Goal: Information Seeking & Learning: Learn about a topic

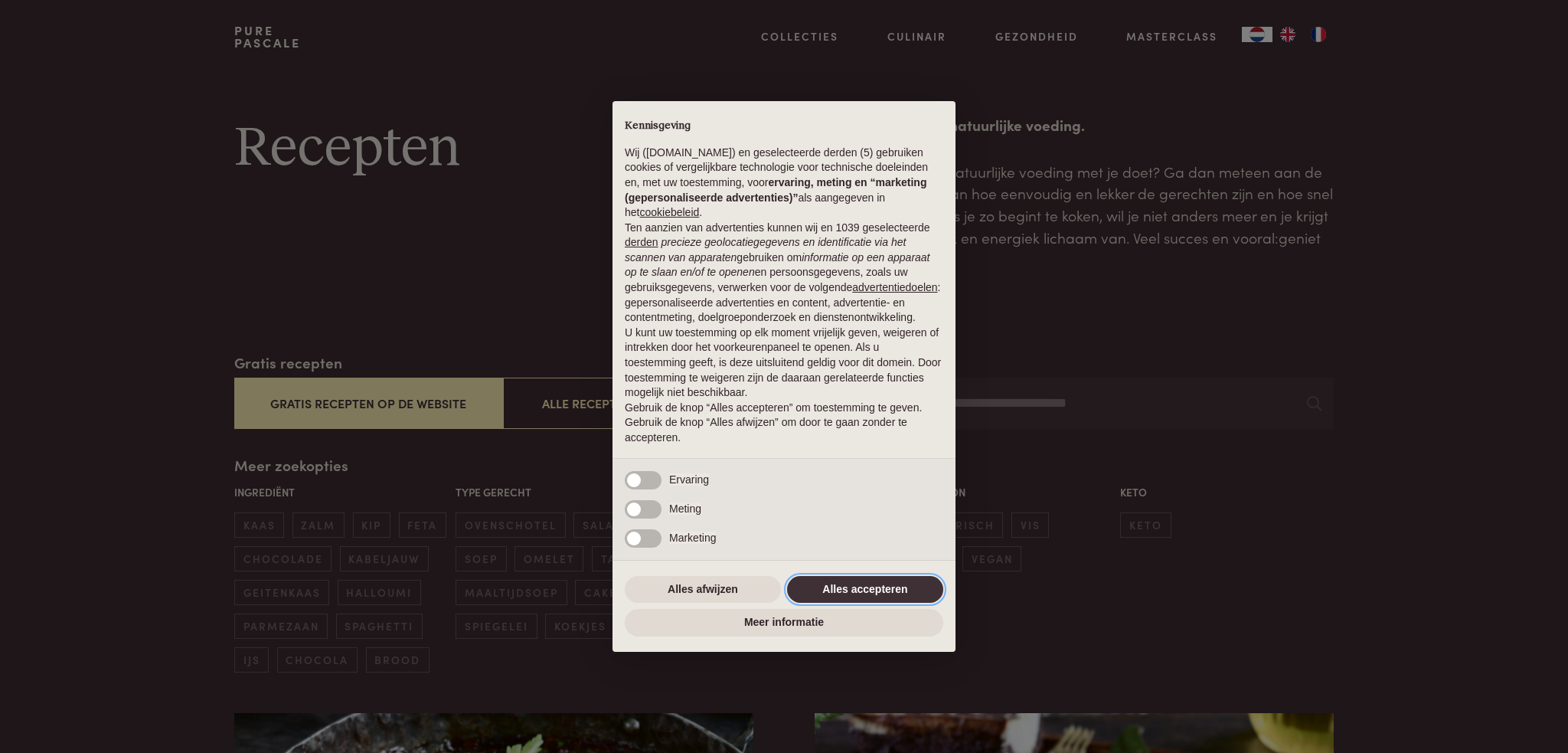
click at [818, 582] on button "Alles accepteren" at bounding box center [865, 589] width 157 height 27
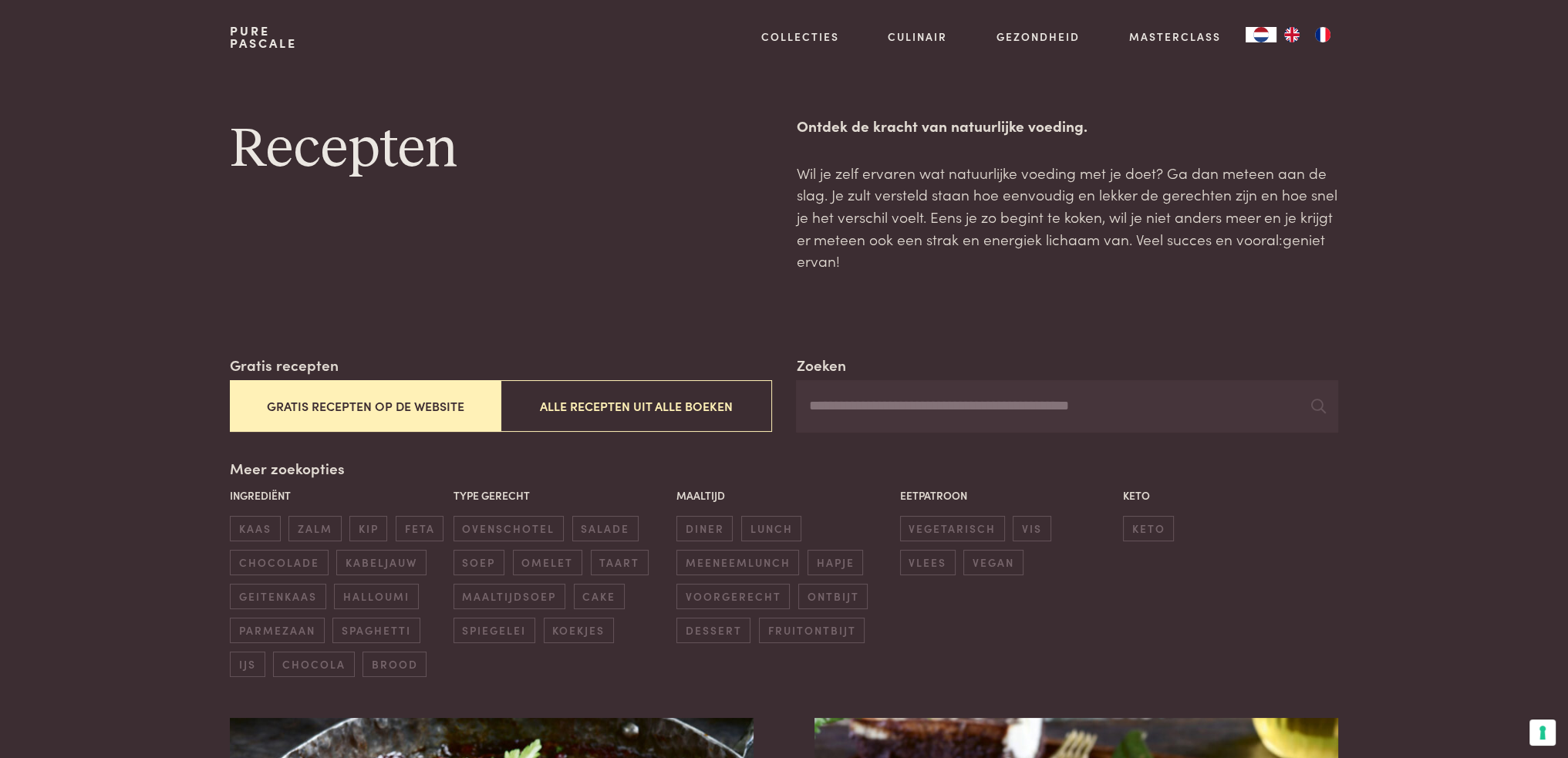
click at [394, 412] on button "Gratis recepten op de website" at bounding box center [365, 406] width 271 height 52
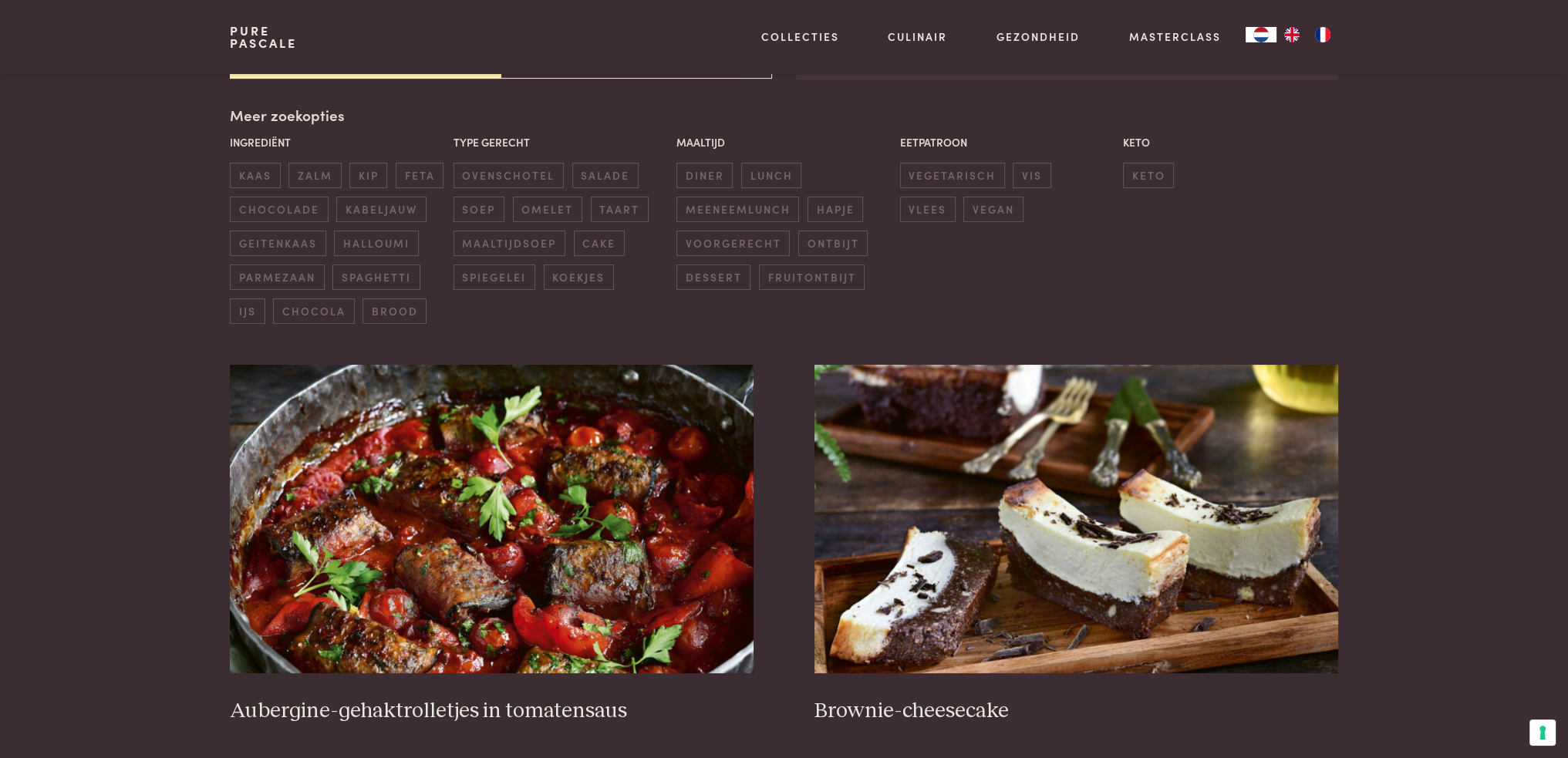
scroll to position [354, 0]
click at [1140, 183] on span "keto" at bounding box center [1148, 175] width 51 height 26
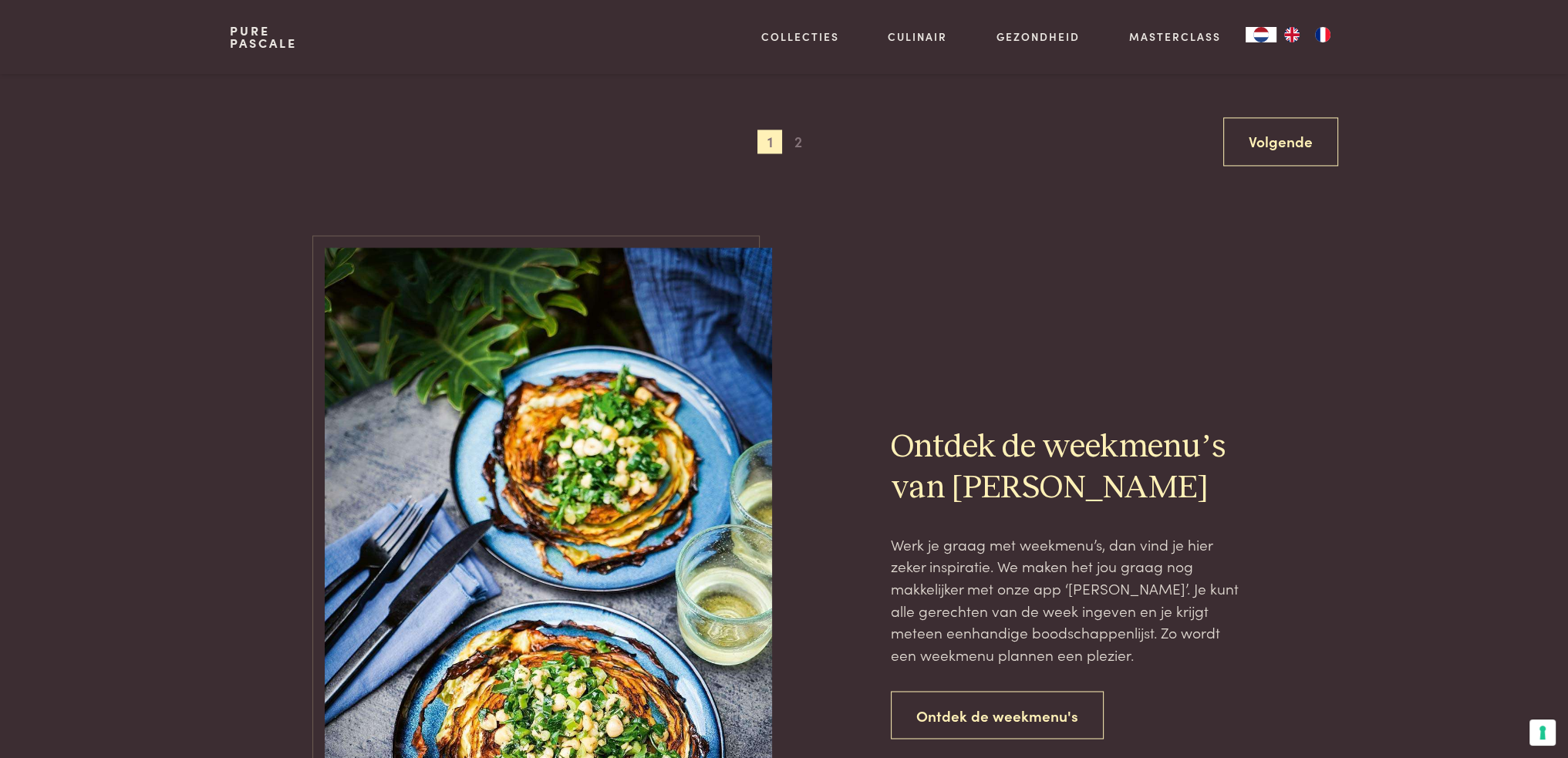
scroll to position [3439, 0]
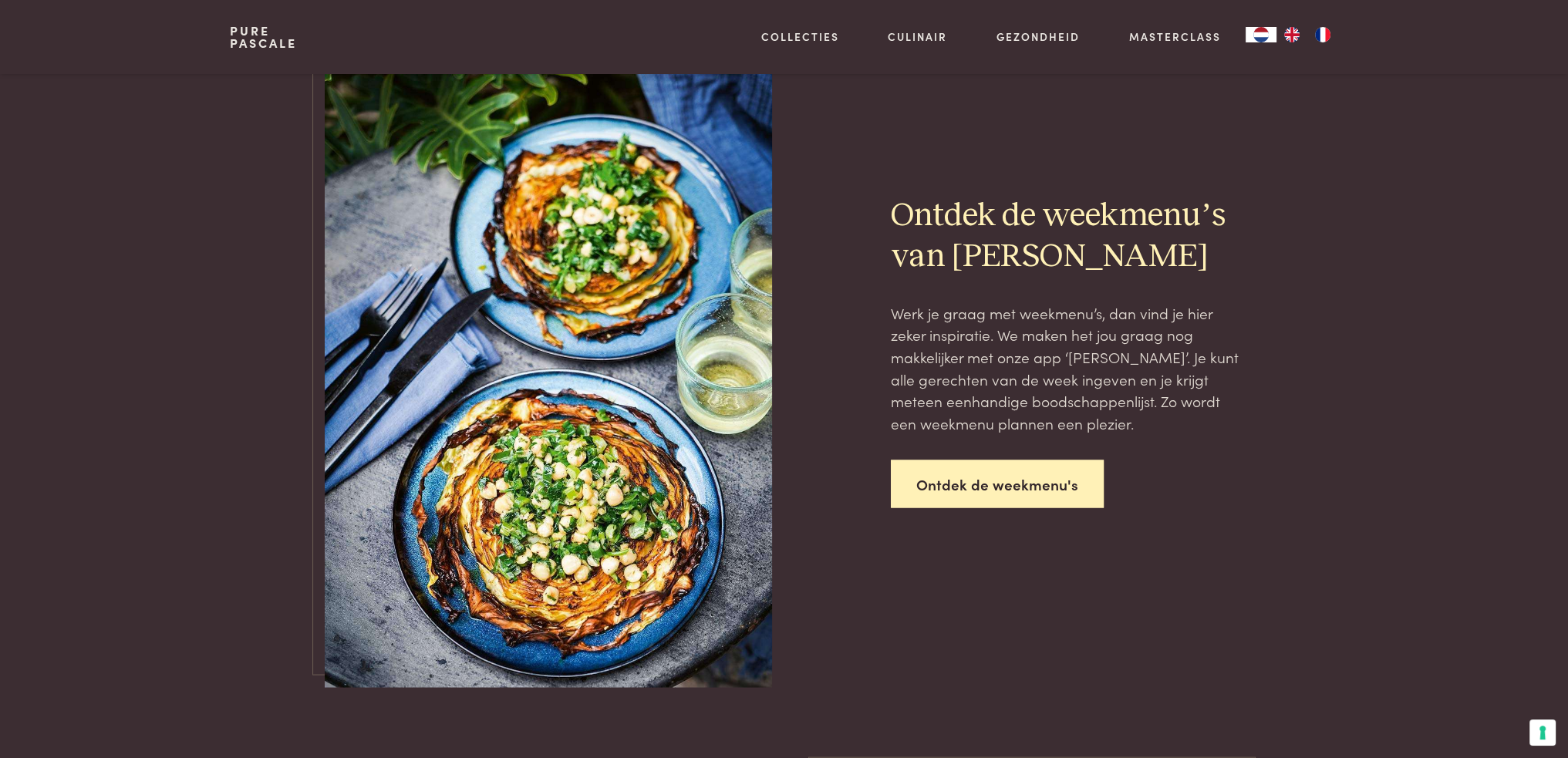
click at [976, 475] on link "Ontdek de weekmenu's" at bounding box center [997, 484] width 213 height 49
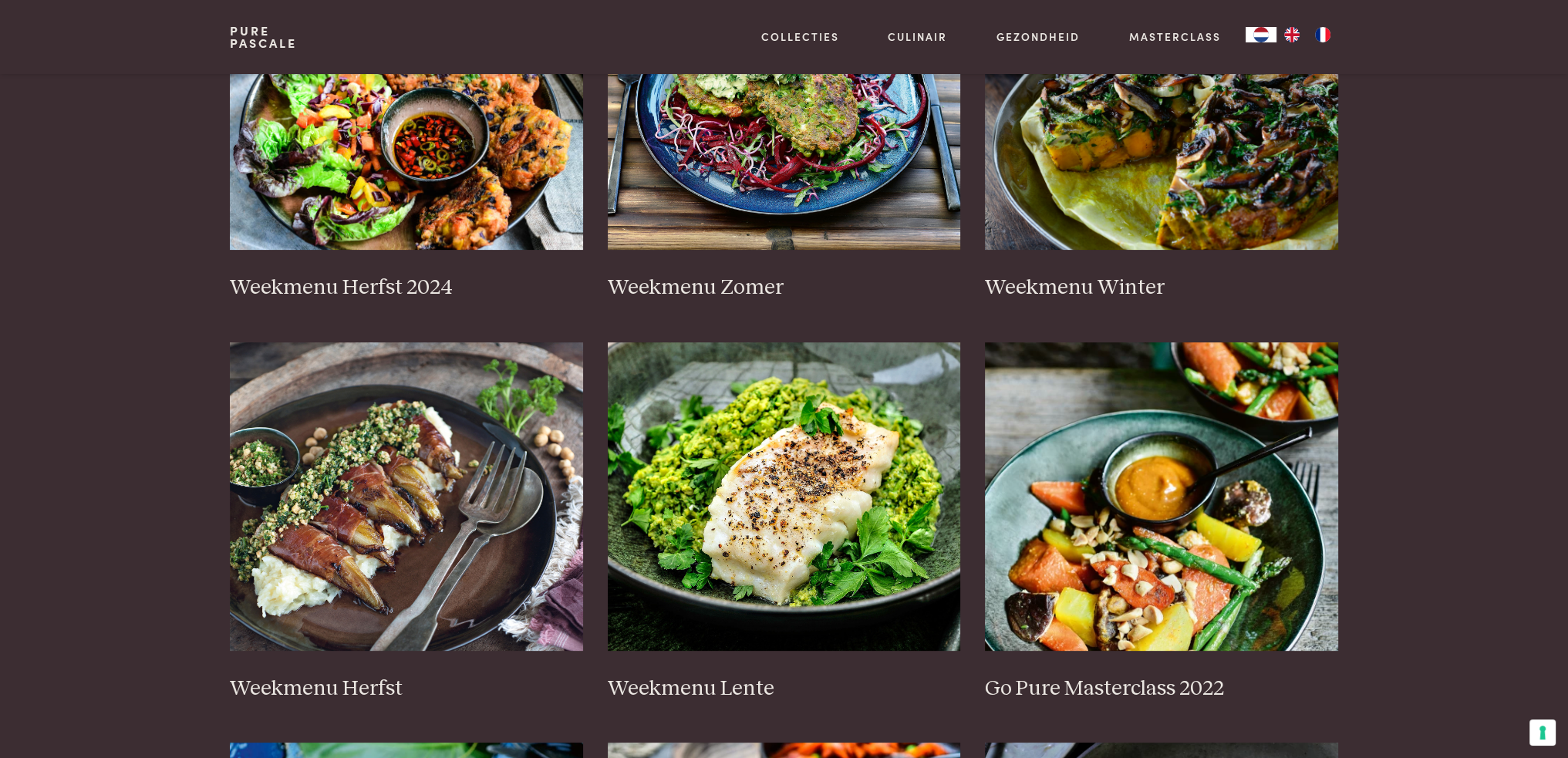
scroll to position [617, 0]
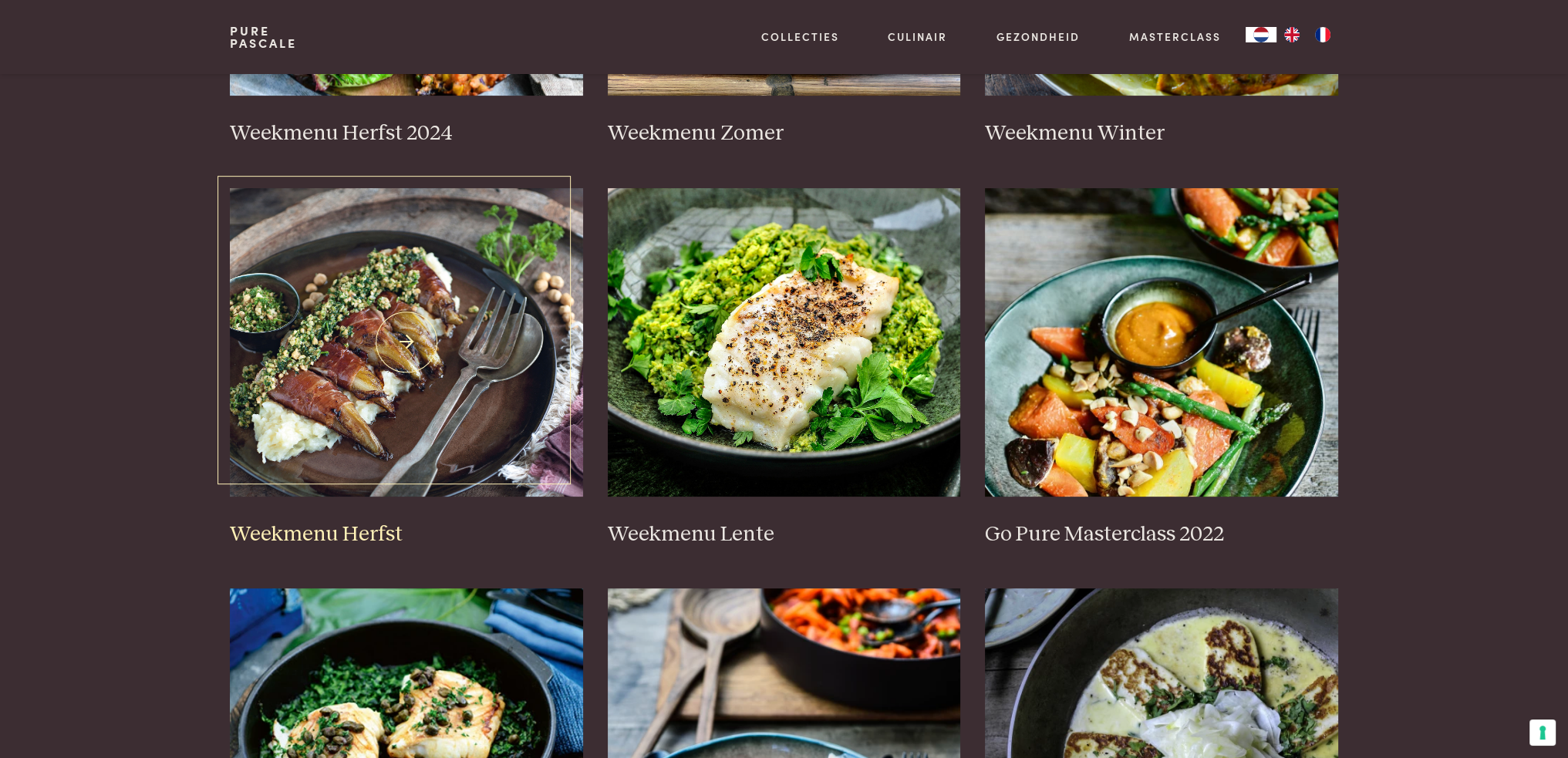
click at [474, 349] on img at bounding box center [406, 342] width 354 height 308
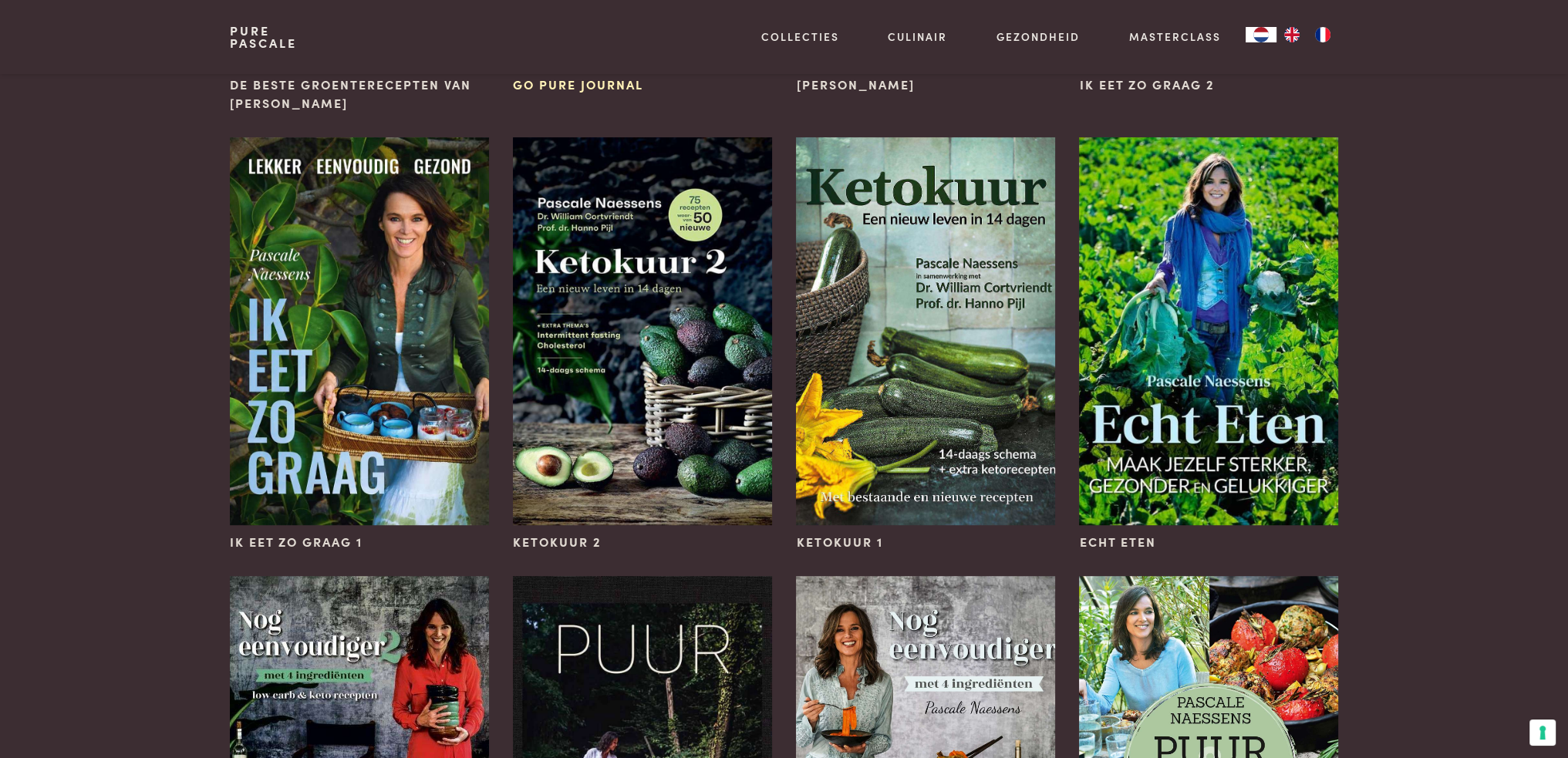
scroll to position [1003, 0]
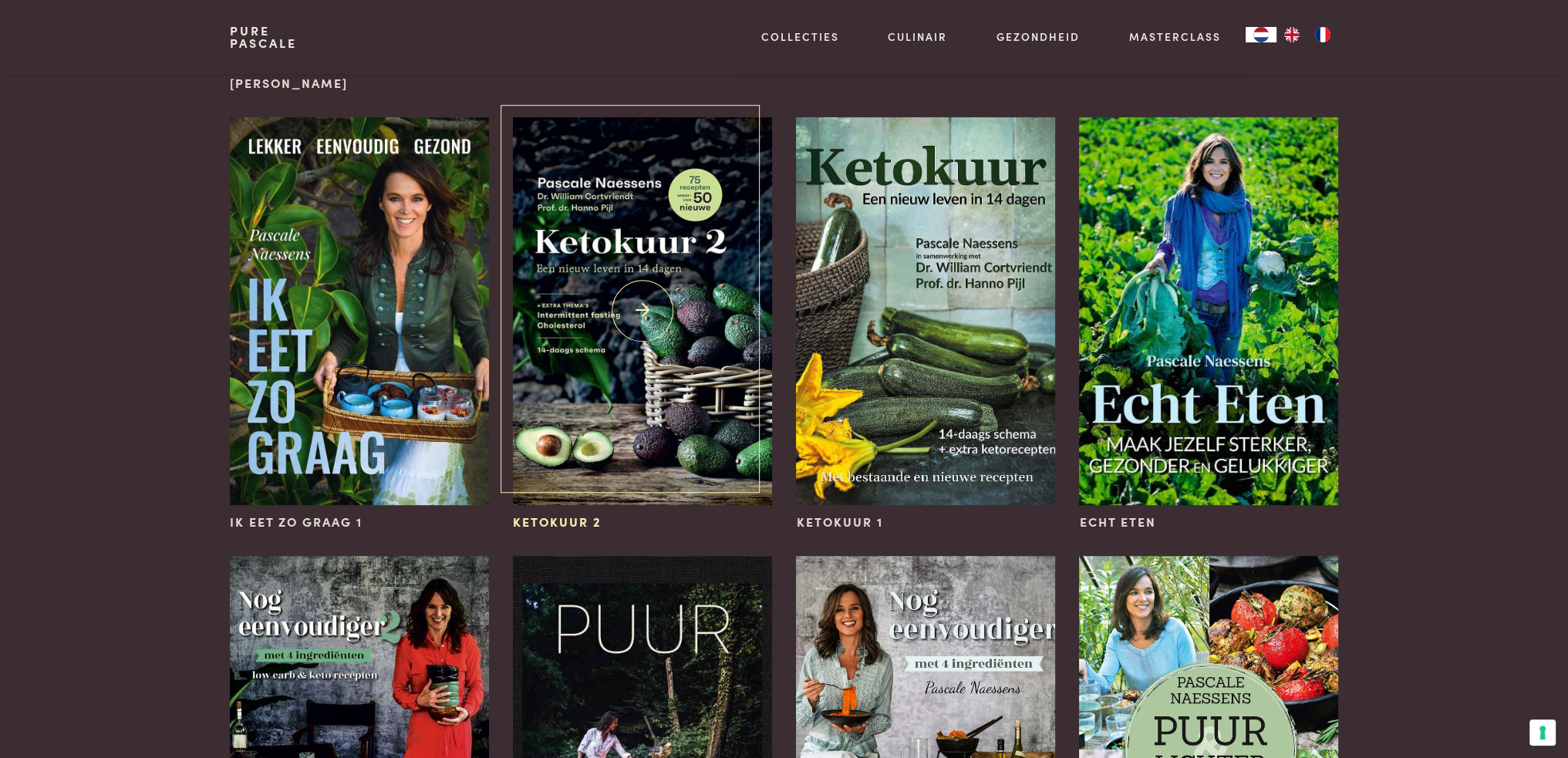
click at [625, 366] on img at bounding box center [642, 312] width 258 height 388
click at [894, 250] on img at bounding box center [926, 312] width 258 height 388
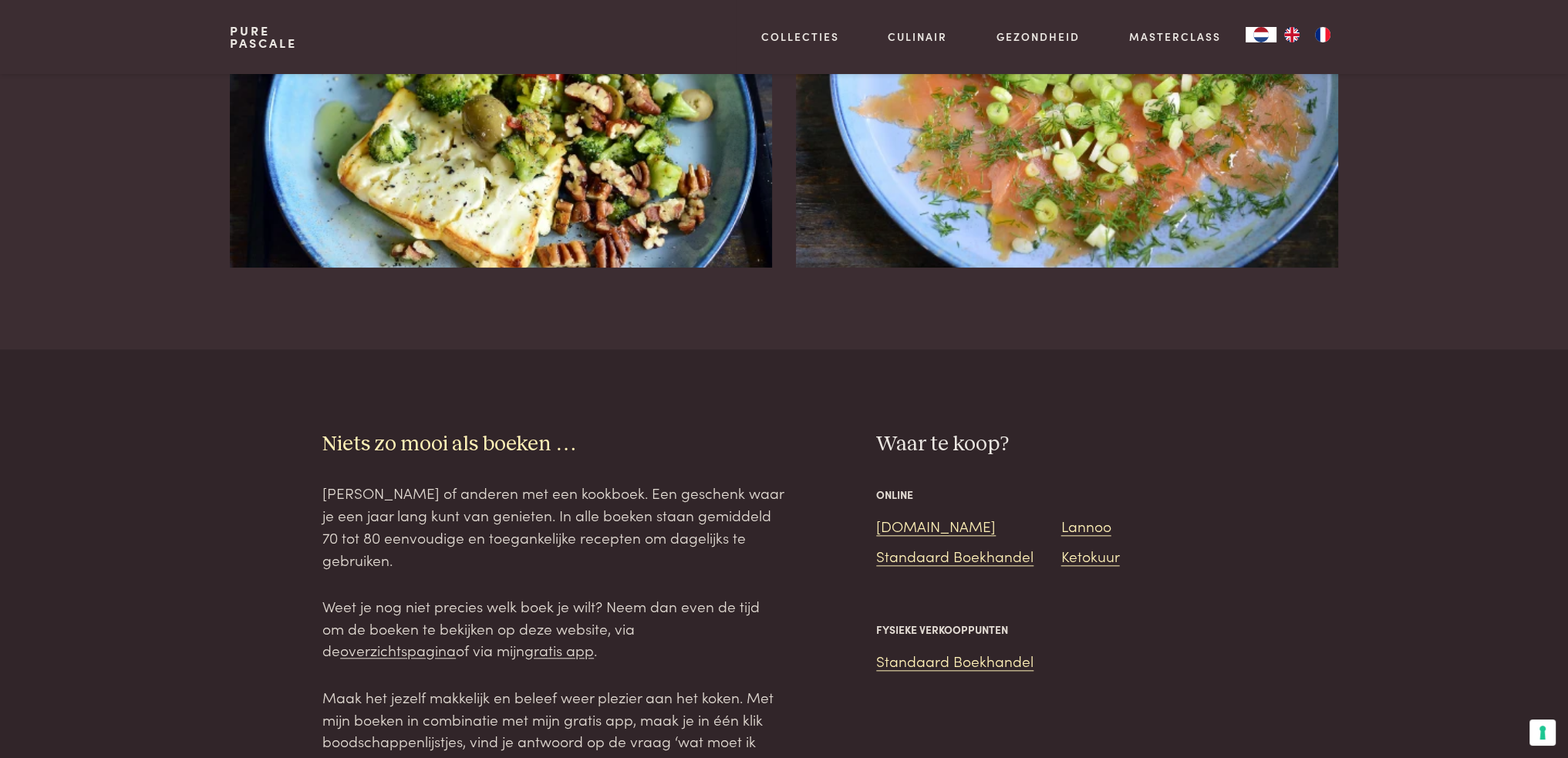
scroll to position [2005, 0]
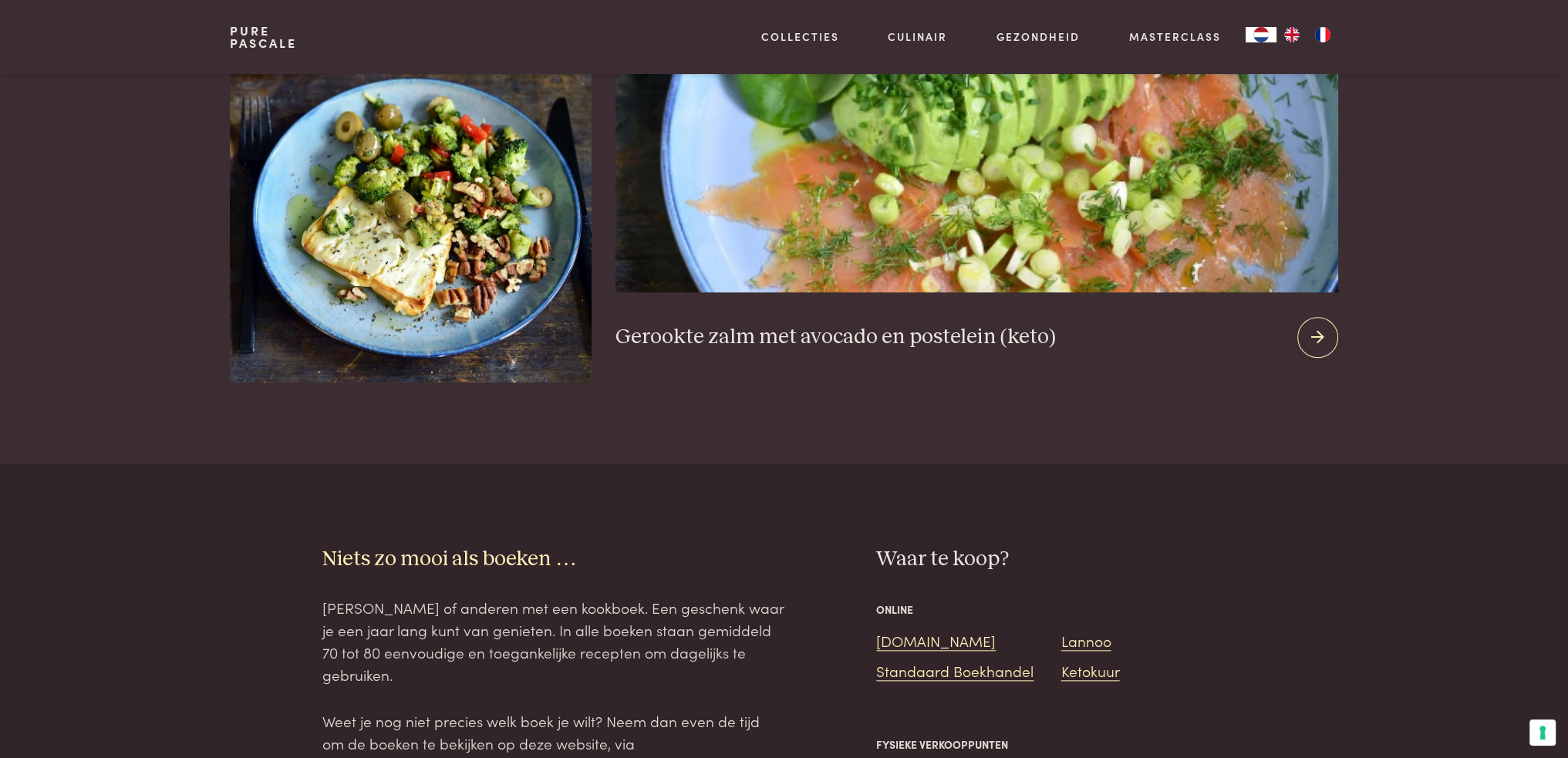
click at [1314, 326] on icon at bounding box center [1318, 337] width 13 height 22
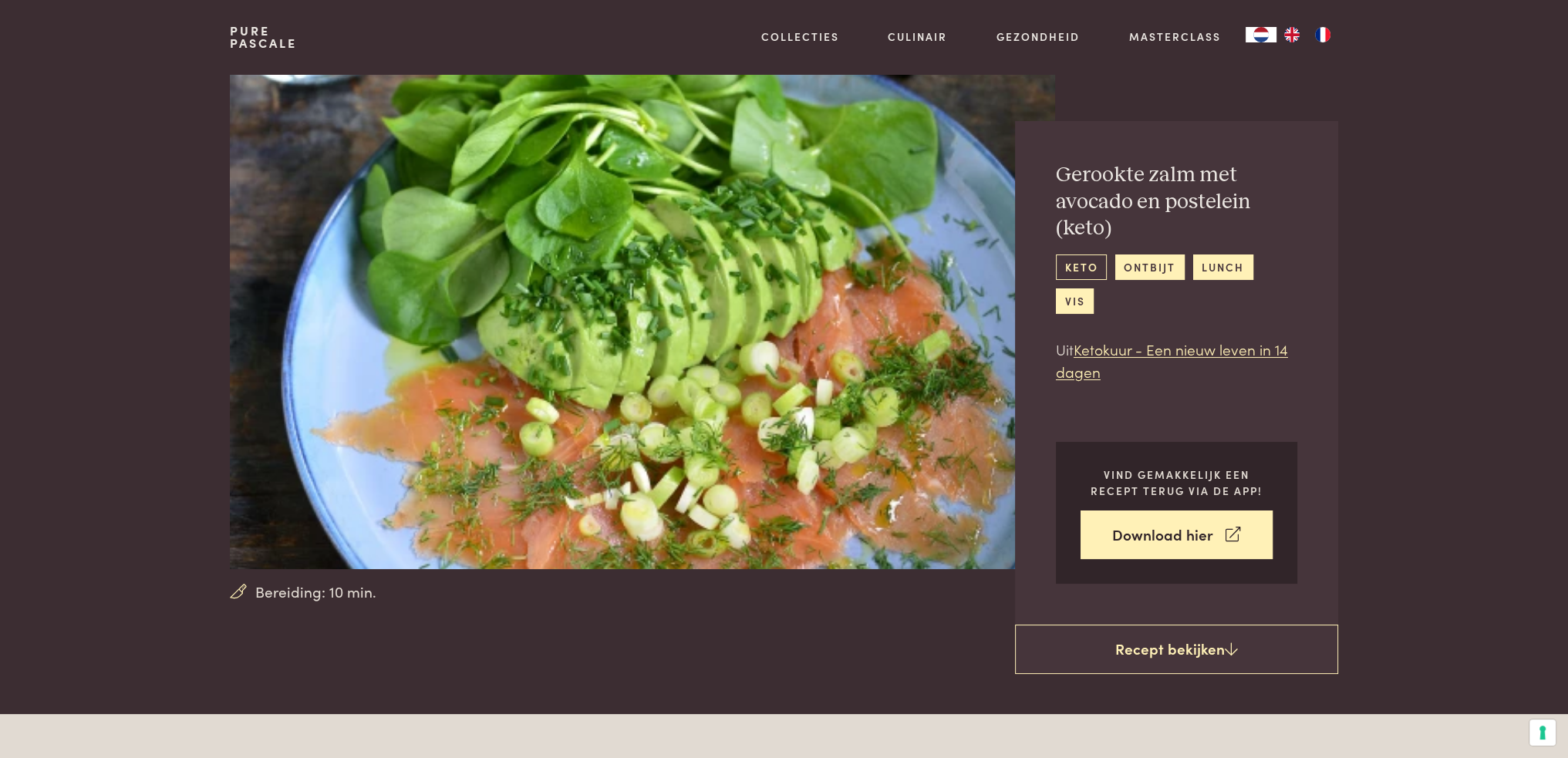
click at [1078, 258] on link "keto" at bounding box center [1081, 267] width 51 height 26
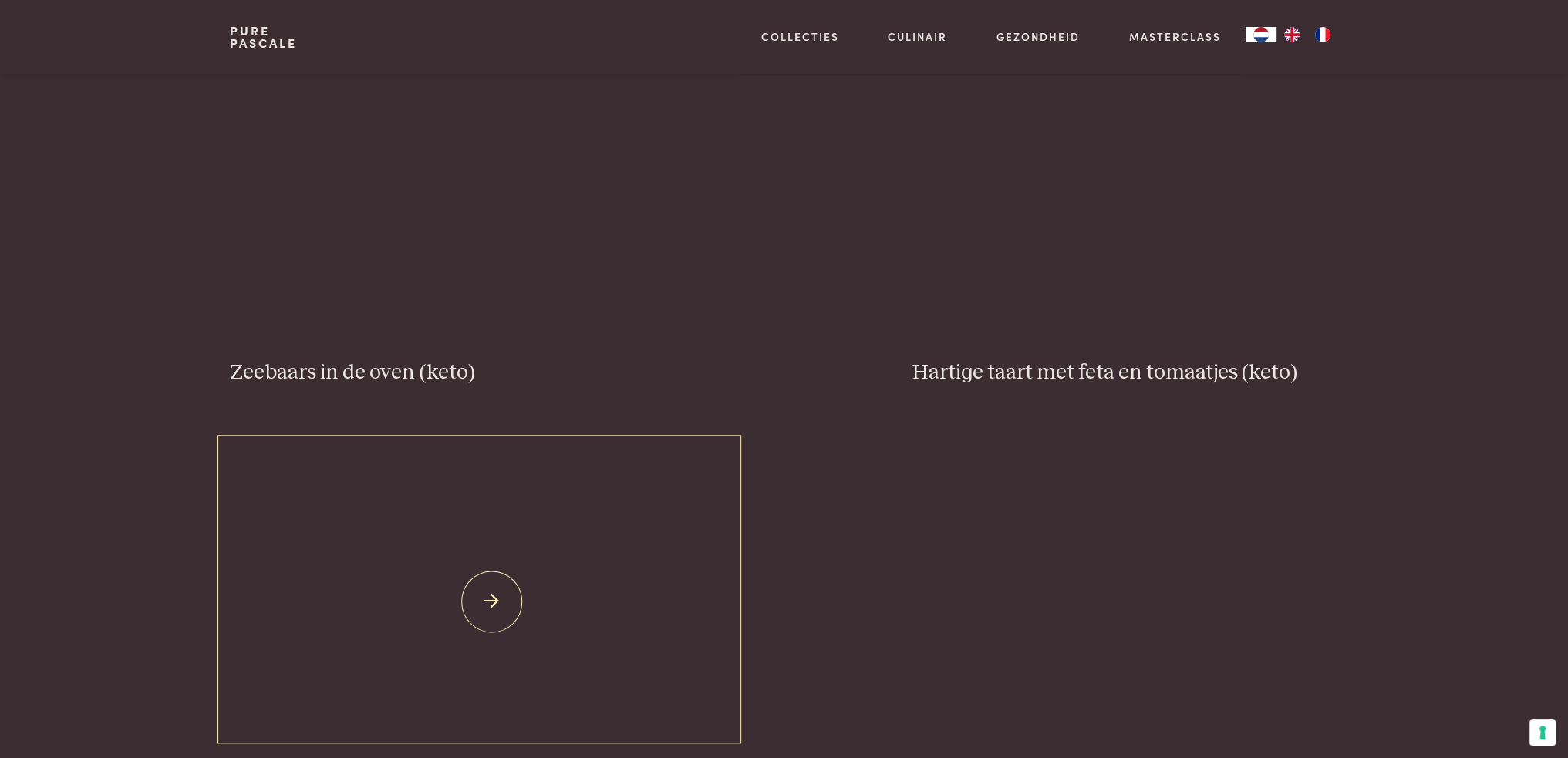
scroll to position [1851, 0]
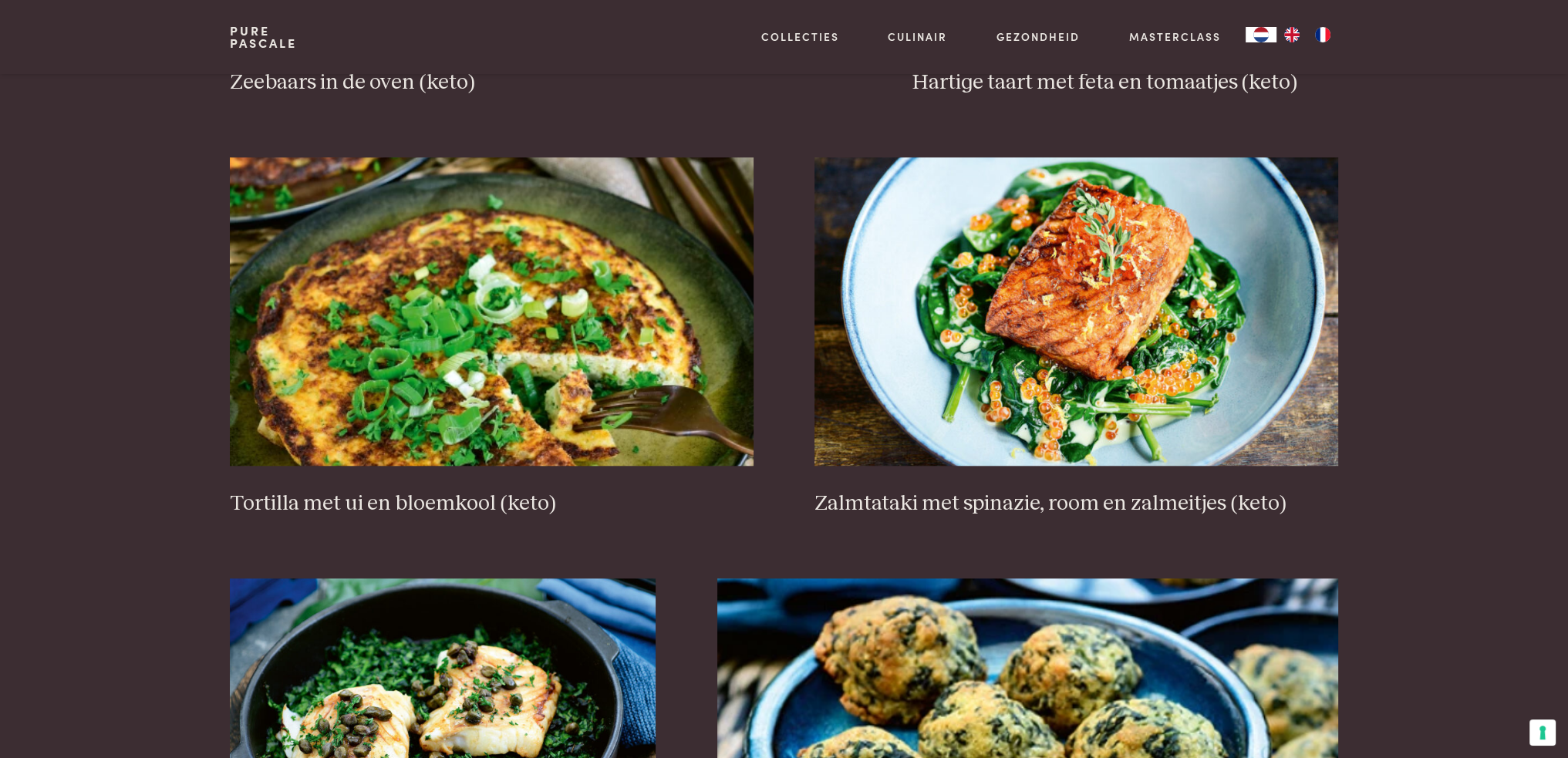
drag, startPoint x: 621, startPoint y: 445, endPoint x: 580, endPoint y: 526, distance: 90.8
click at [580, 526] on div "Gare gekoelde tomaat met stracciatella Brood met olijven en ansjovis (keto) Zal…" at bounding box center [783, 194] width 1107 height 2655
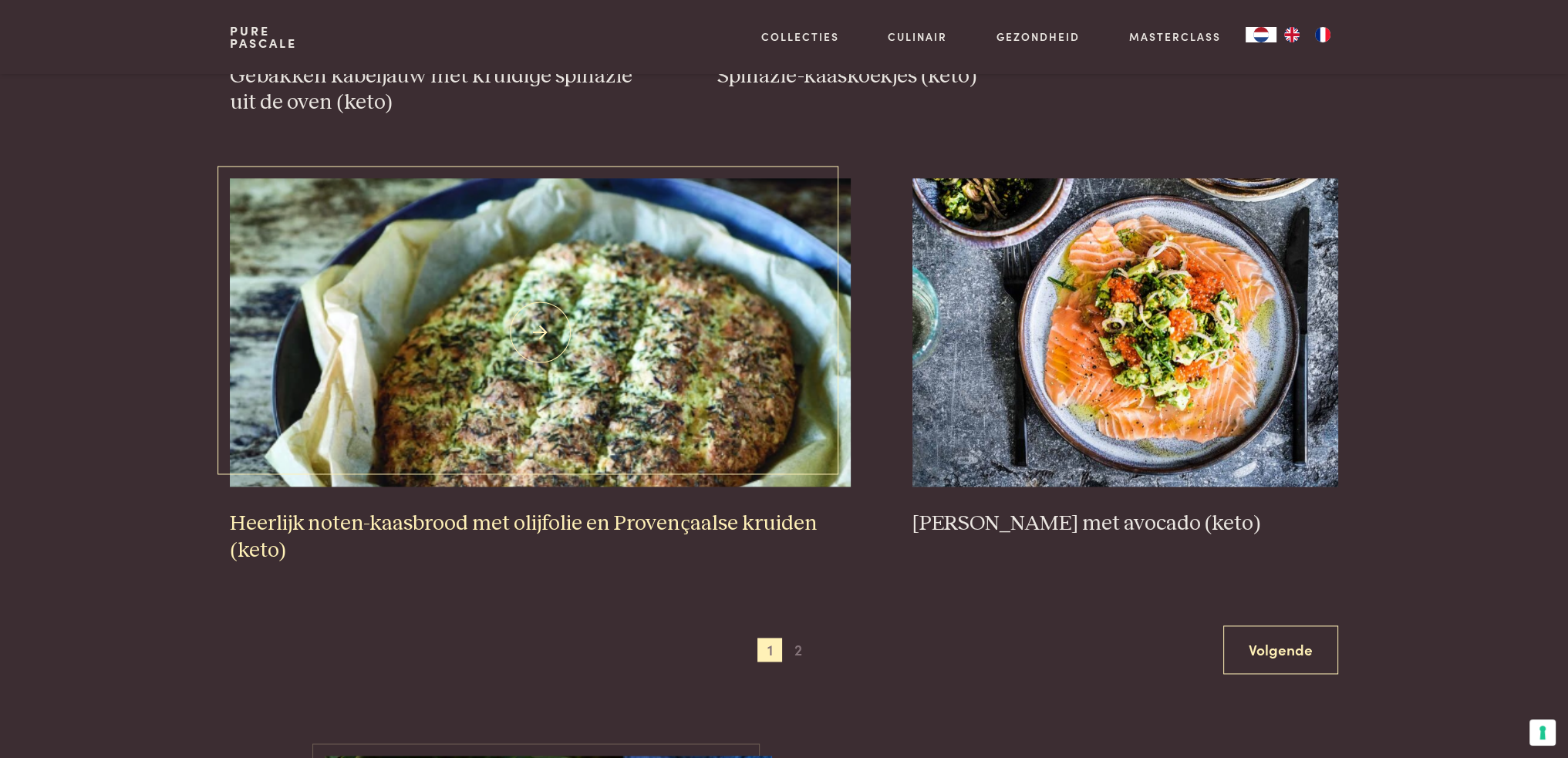
scroll to position [2776, 0]
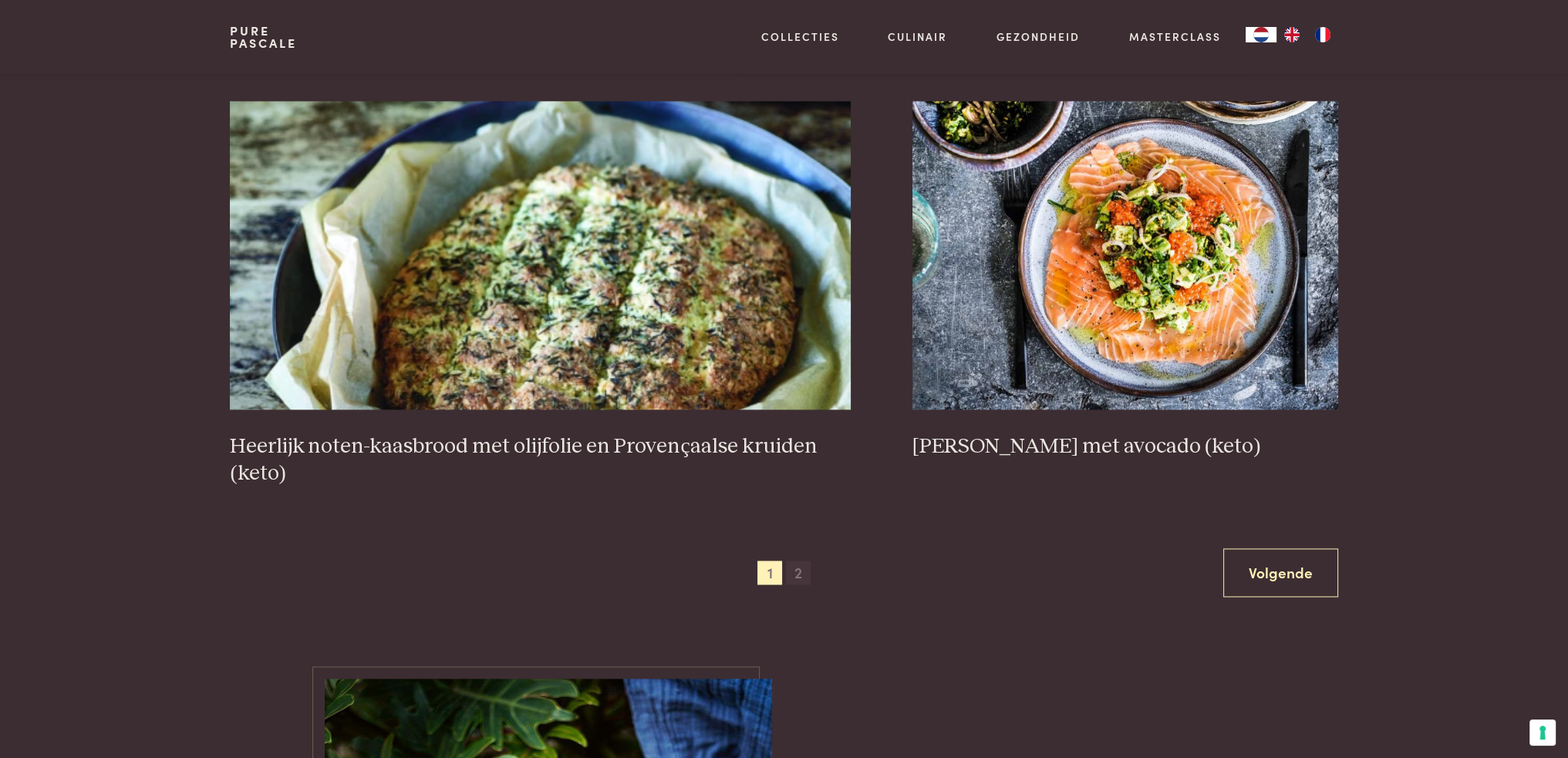
click at [802, 576] on span "2" at bounding box center [798, 574] width 25 height 25
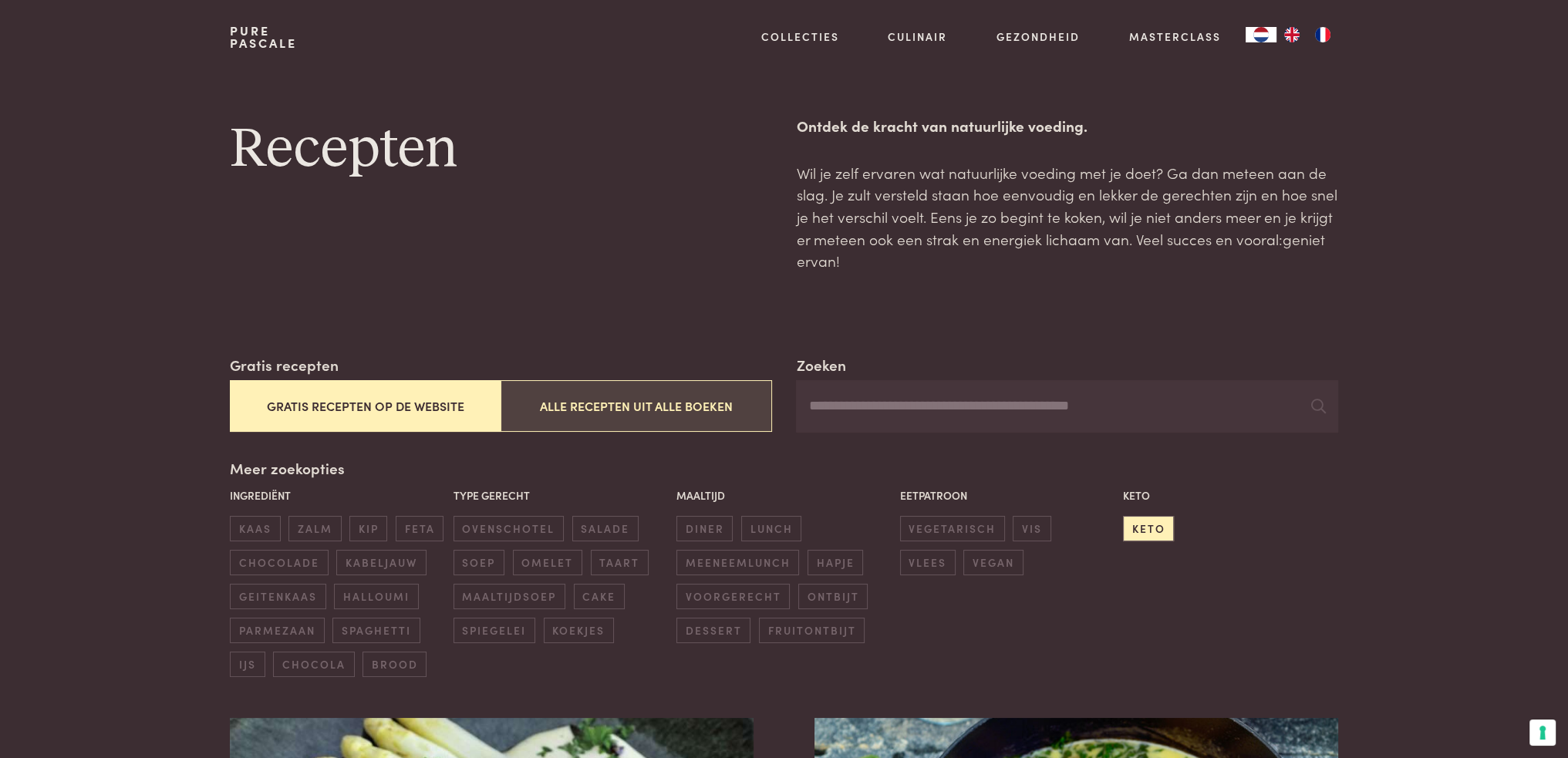
click at [635, 398] on button "Alle recepten uit alle boeken" at bounding box center [636, 406] width 271 height 52
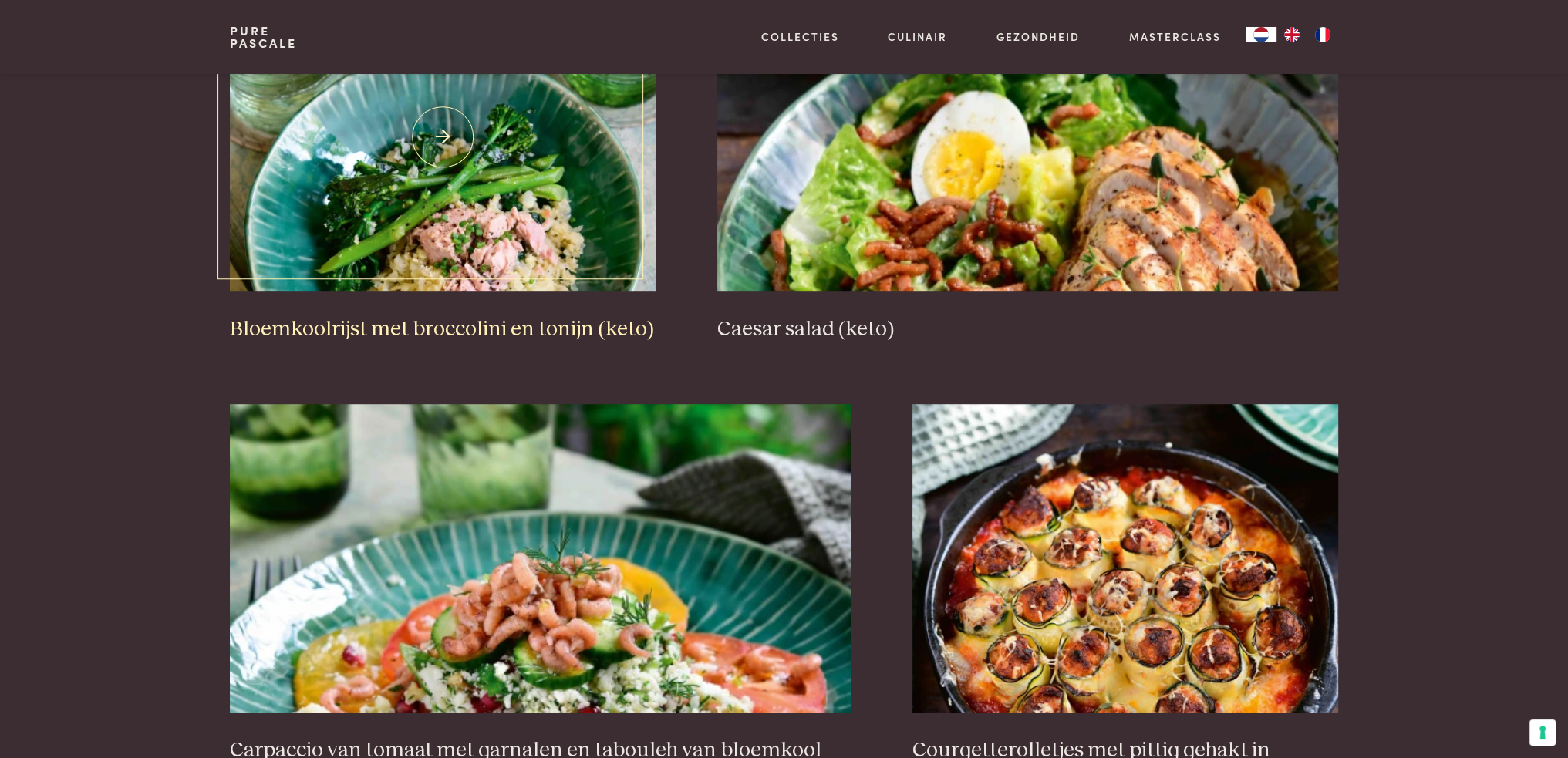
scroll to position [1048, 0]
